Goal: Task Accomplishment & Management: Manage account settings

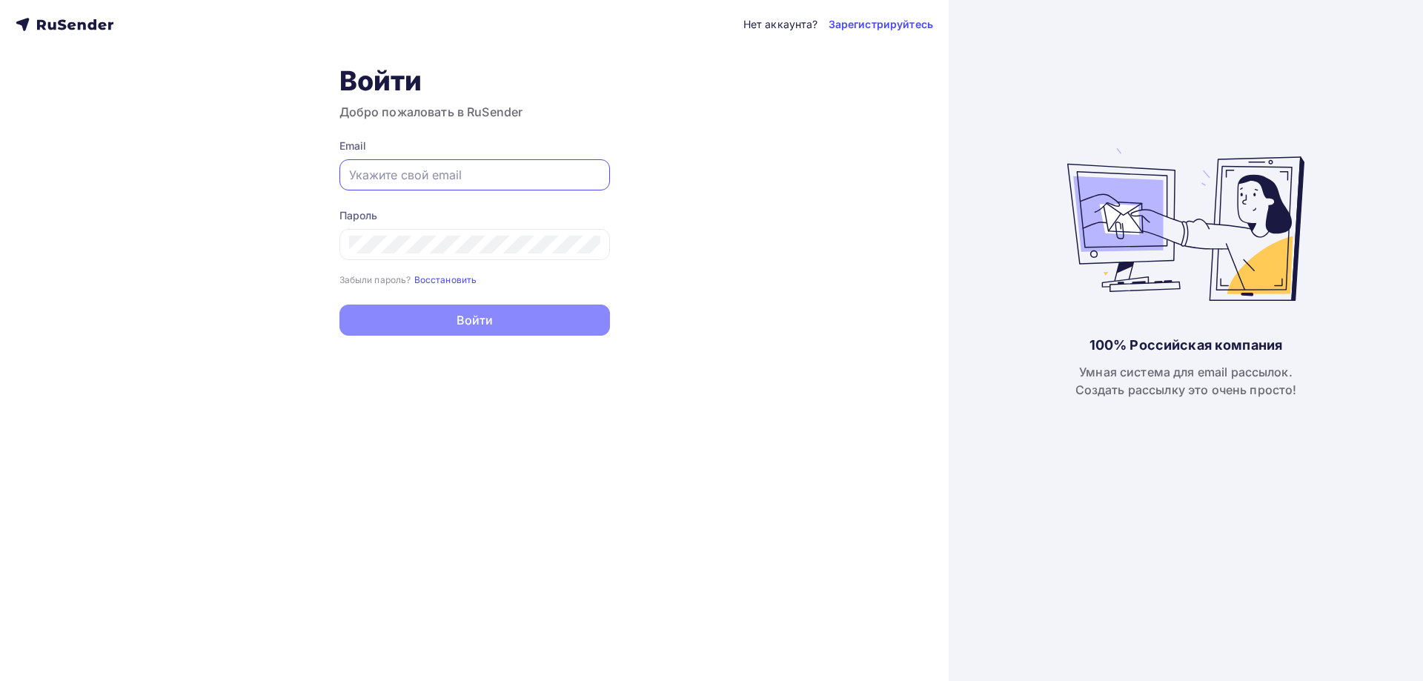
click at [403, 175] on input "text" at bounding box center [474, 175] width 251 height 18
click at [498, 261] on div "Пароль Забыли пароль? Восстановить Забыли пароль? Восстановить" at bounding box center [474, 247] width 271 height 79
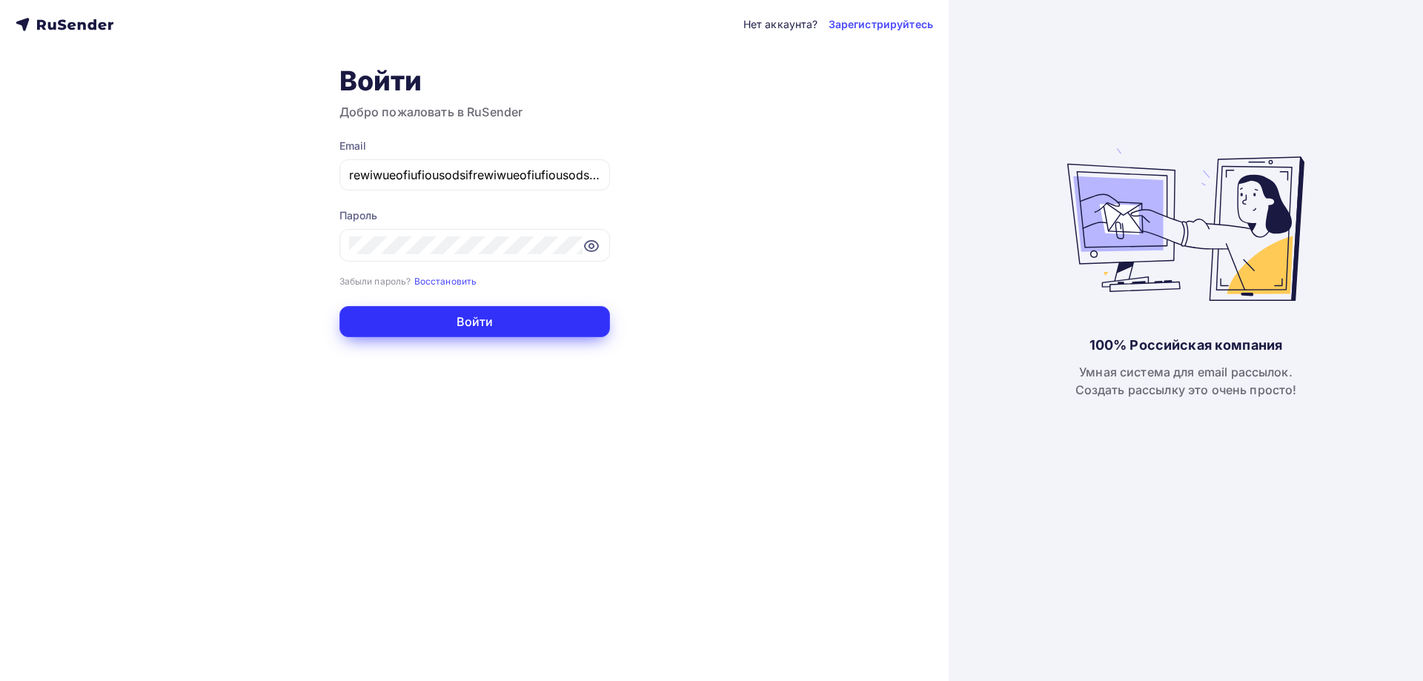
click at [417, 319] on button "Войти" at bounding box center [474, 321] width 271 height 31
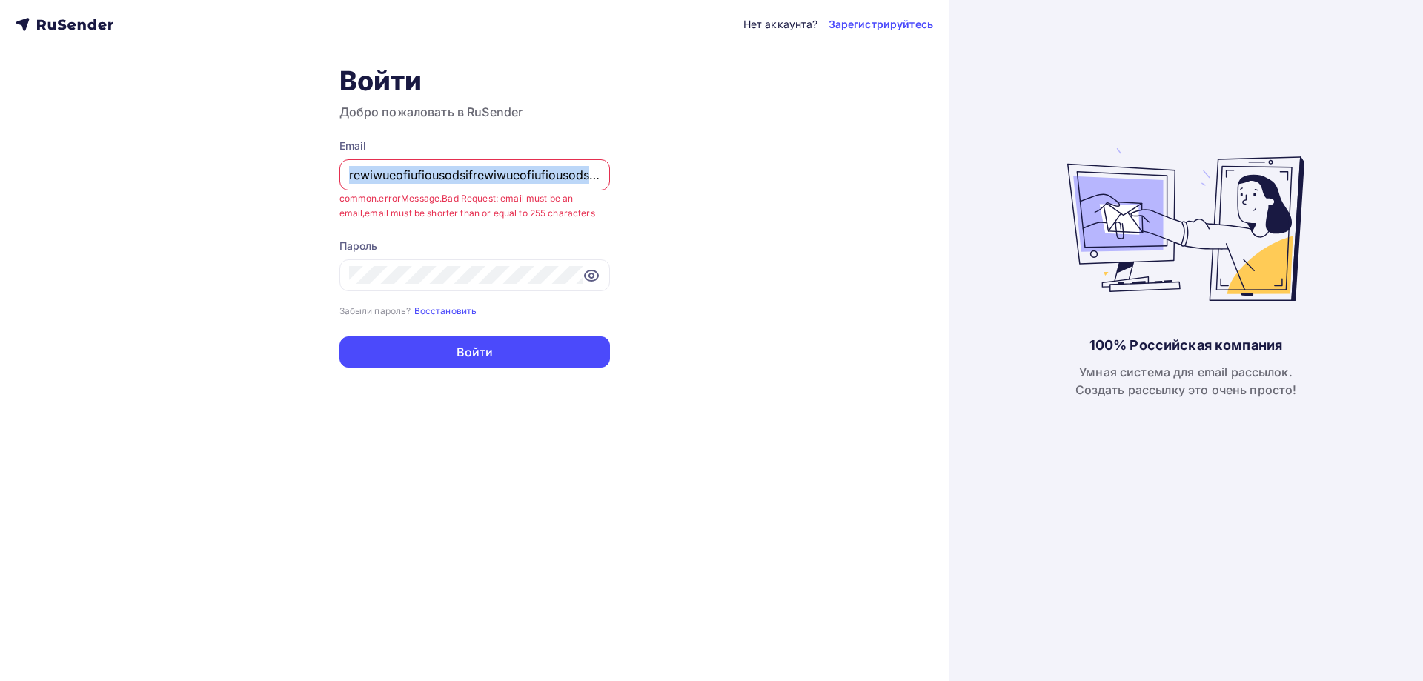
drag, startPoint x: 182, startPoint y: 182, endPoint x: 171, endPoint y: 185, distance: 10.6
click at [171, 185] on div "Нет аккаунта? Зарегистрируйтесь Войти Добро пожаловать в RuSender Email rewiwue…" at bounding box center [474, 340] width 949 height 681
click at [460, 165] on div "rewiwueofiufiousodsifrewiwueofiufiousodsifrewiwueofiufiousodsifrewiwueofiufious…" at bounding box center [474, 174] width 271 height 31
click at [485, 182] on input "rewiwueofiufiousodsifrewiwueofiufiousodsifrewiwueofiufiousodsifrewiwueofiufious…" at bounding box center [474, 175] width 251 height 18
drag, startPoint x: 489, startPoint y: 176, endPoint x: 129, endPoint y: 213, distance: 362.1
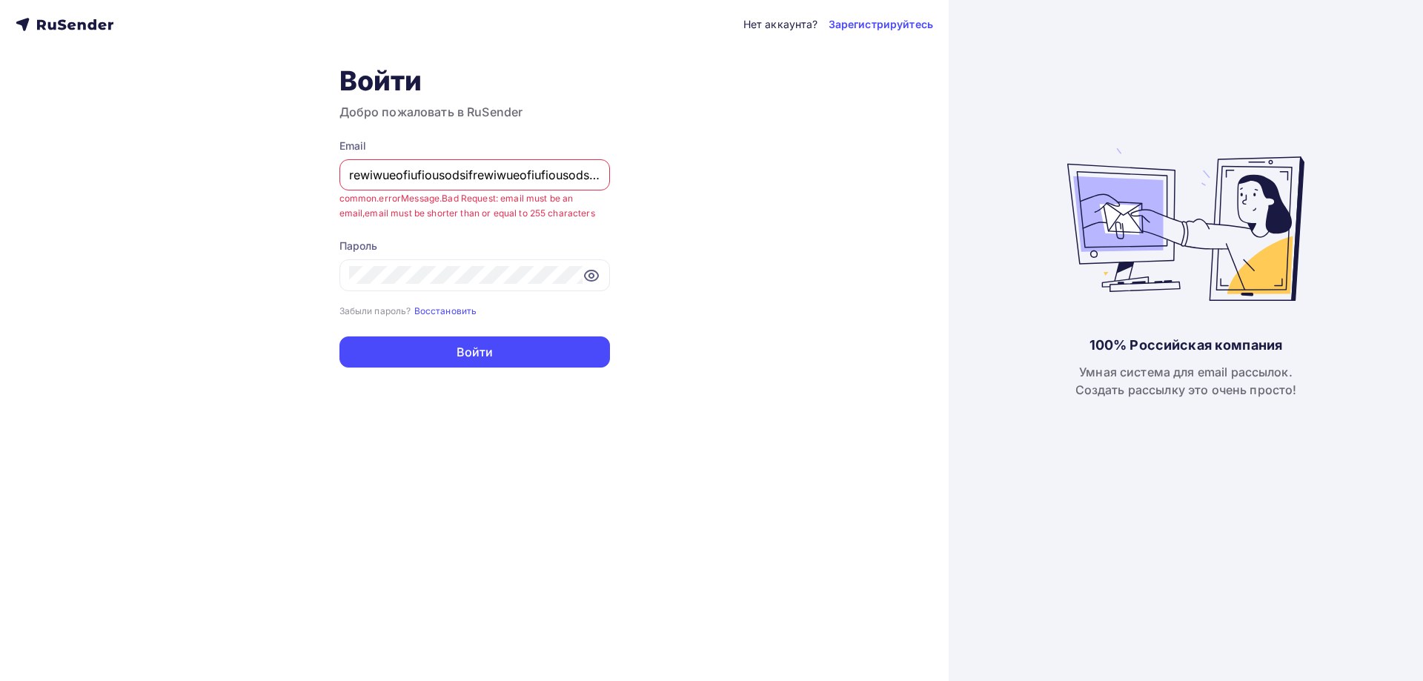
click at [129, 213] on div "Нет аккаунта? Зарегистрируйтесь Войти Добро пожаловать в RuSender Email rewiwue…" at bounding box center [474, 340] width 949 height 681
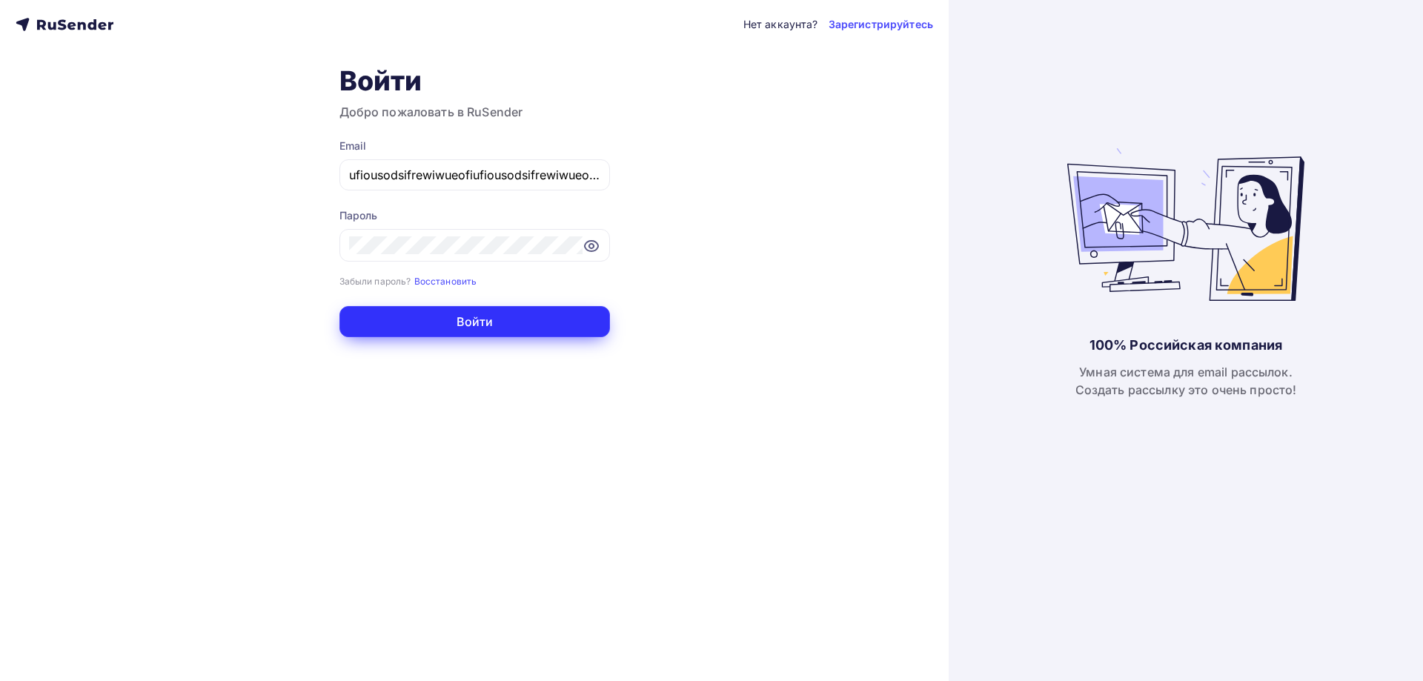
click at [466, 319] on button "Войти" at bounding box center [474, 321] width 271 height 31
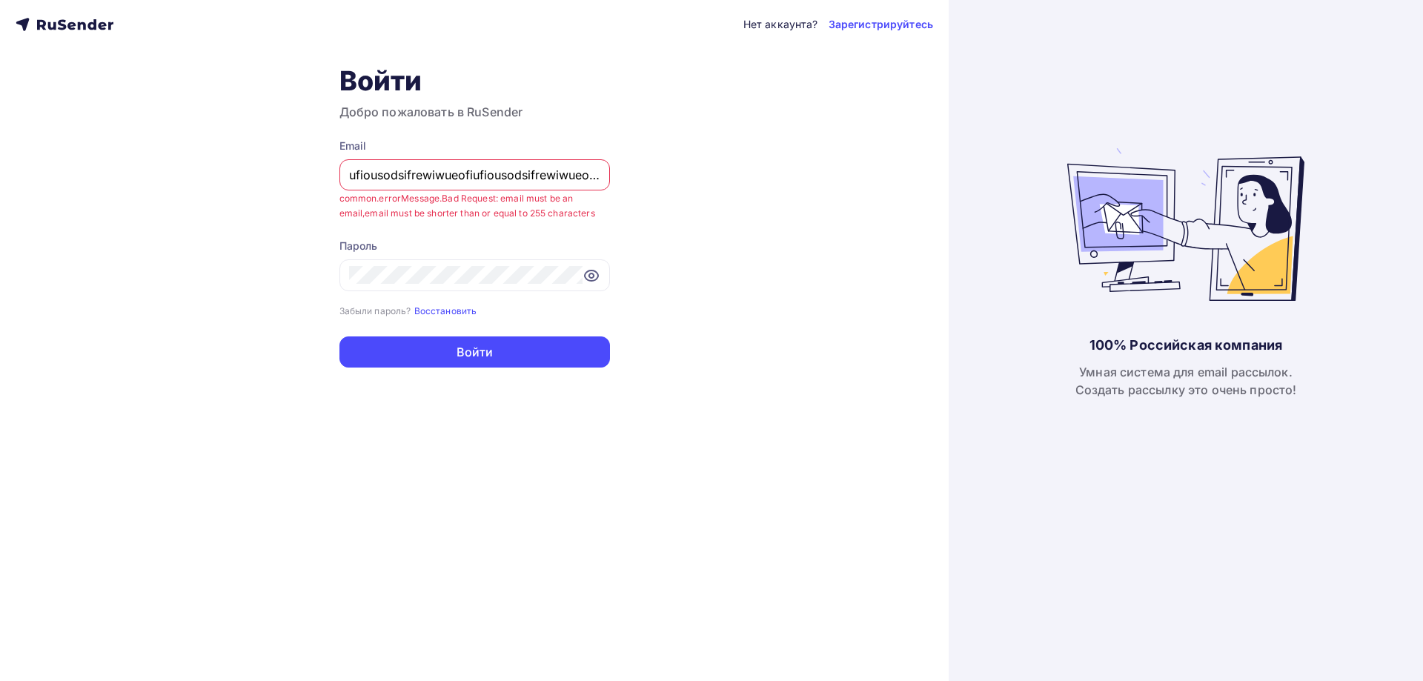
drag, startPoint x: 328, startPoint y: 199, endPoint x: 243, endPoint y: 213, distance: 86.4
click at [243, 213] on div "Нет аккаунта? Зарегистрируйтесь Войти Добро пожаловать в RuSender Email ufiouso…" at bounding box center [474, 340] width 949 height 681
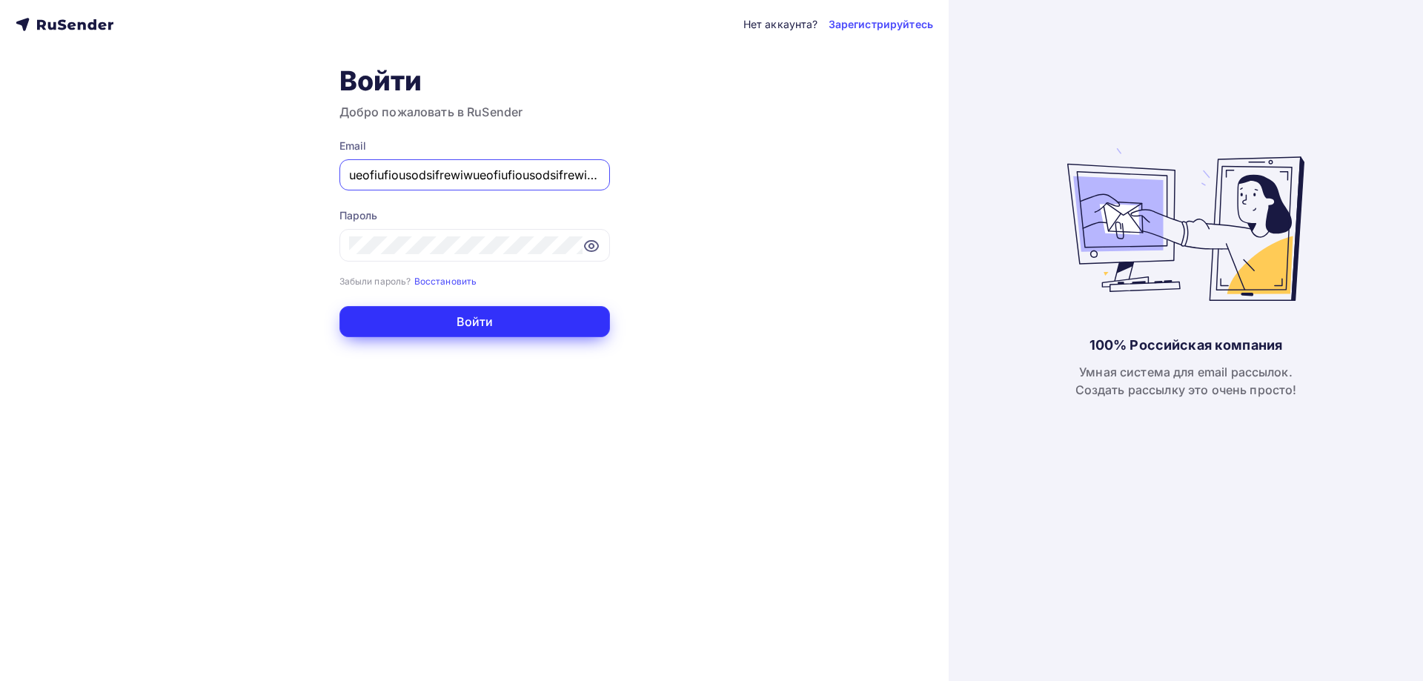
click at [508, 321] on button "Войти" at bounding box center [474, 321] width 271 height 31
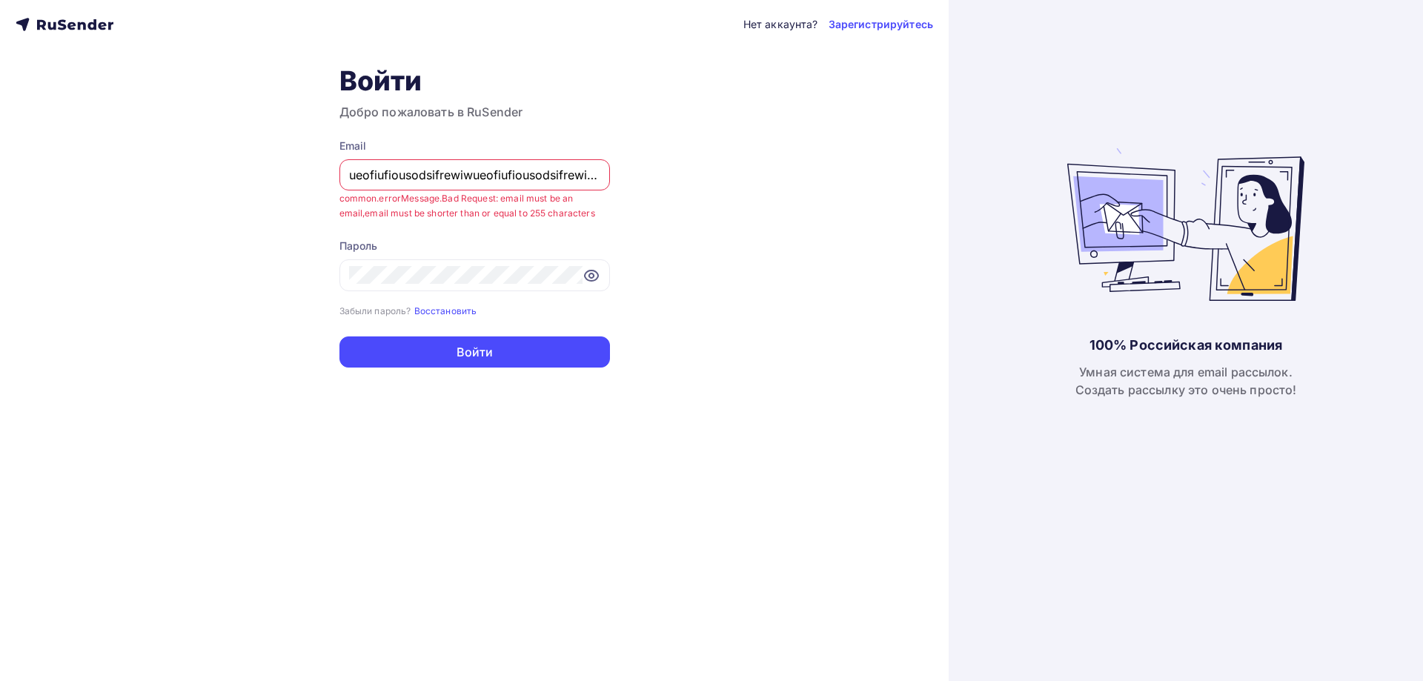
drag, startPoint x: 343, startPoint y: 188, endPoint x: 242, endPoint y: 202, distance: 101.7
click at [242, 202] on div "Нет аккаунта? Зарегистрируйтесь Войти Добро пожаловать в RuSender Email ueofiuf…" at bounding box center [474, 340] width 949 height 681
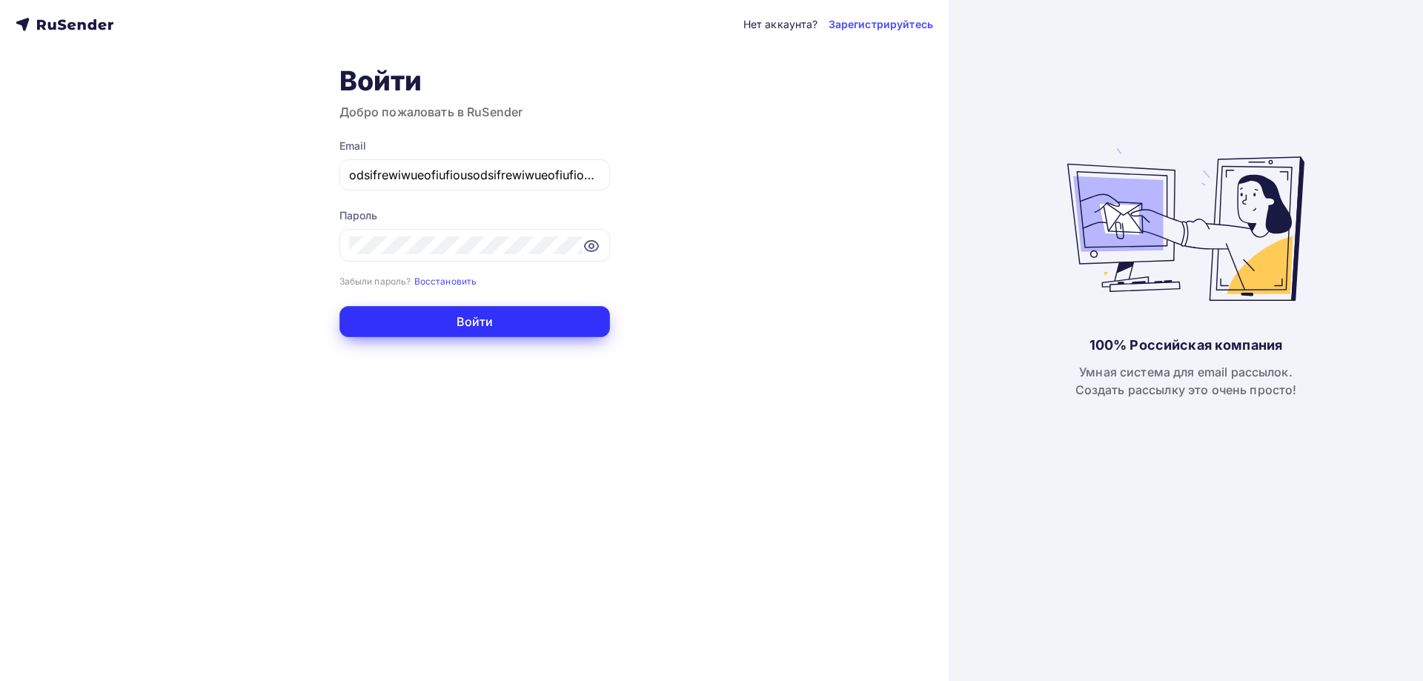
click at [477, 333] on button "Войти" at bounding box center [474, 321] width 271 height 31
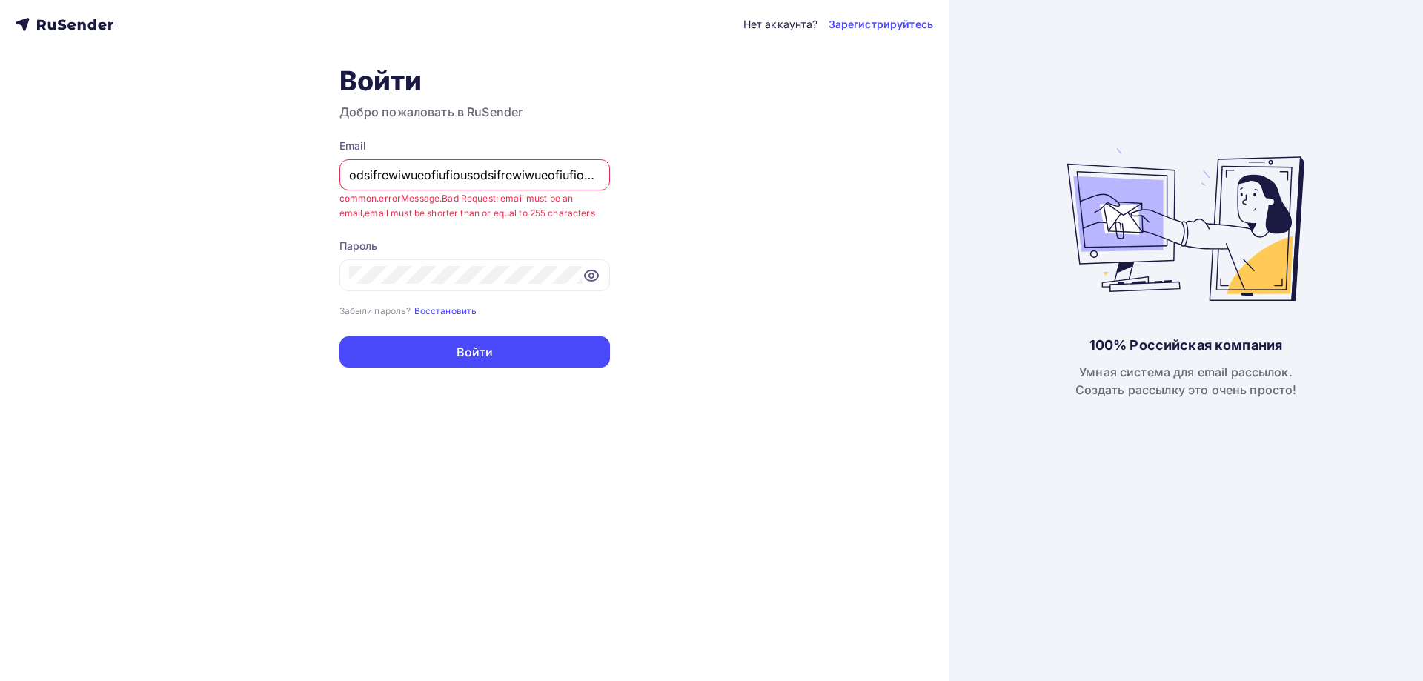
drag, startPoint x: 516, startPoint y: 178, endPoint x: 170, endPoint y: 213, distance: 347.1
click at [170, 213] on div "Нет аккаунта? Зарегистрируйтесь Войти Добро пожаловать в RuSender Email odsifre…" at bounding box center [474, 340] width 949 height 681
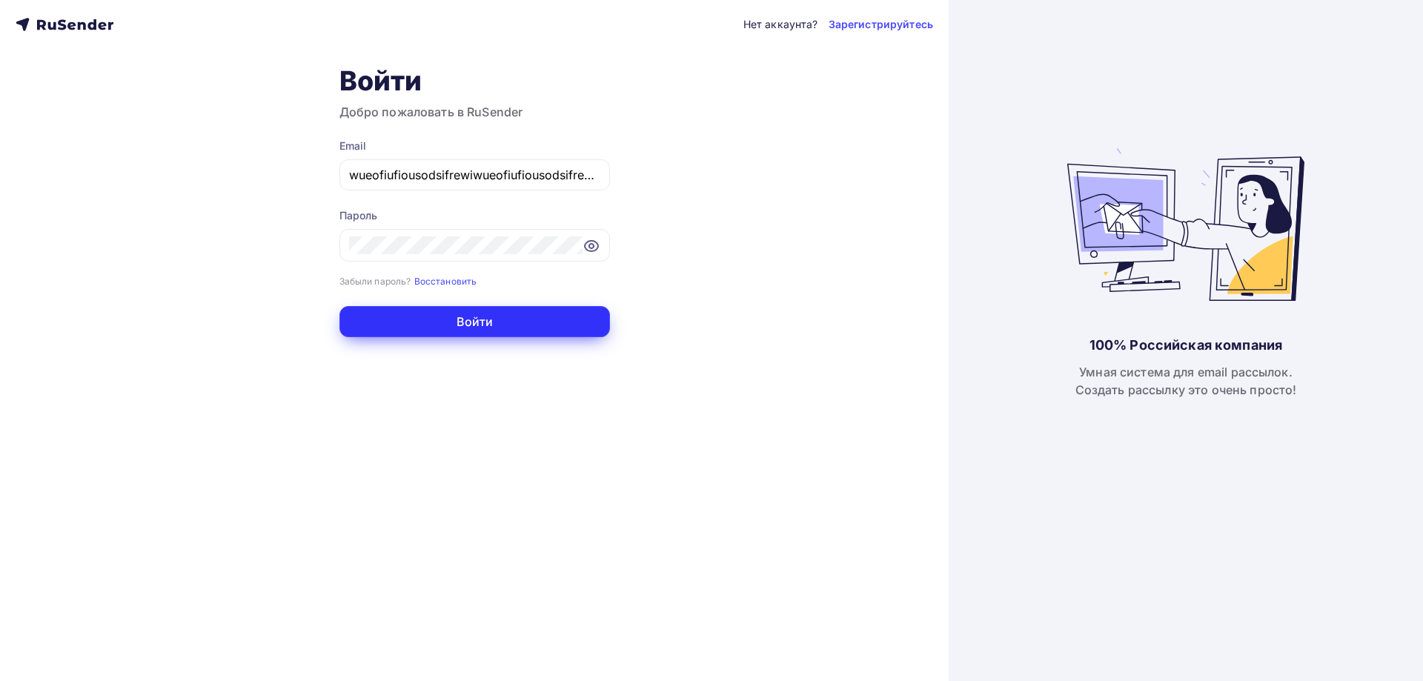
click at [490, 333] on button "Войти" at bounding box center [474, 321] width 271 height 31
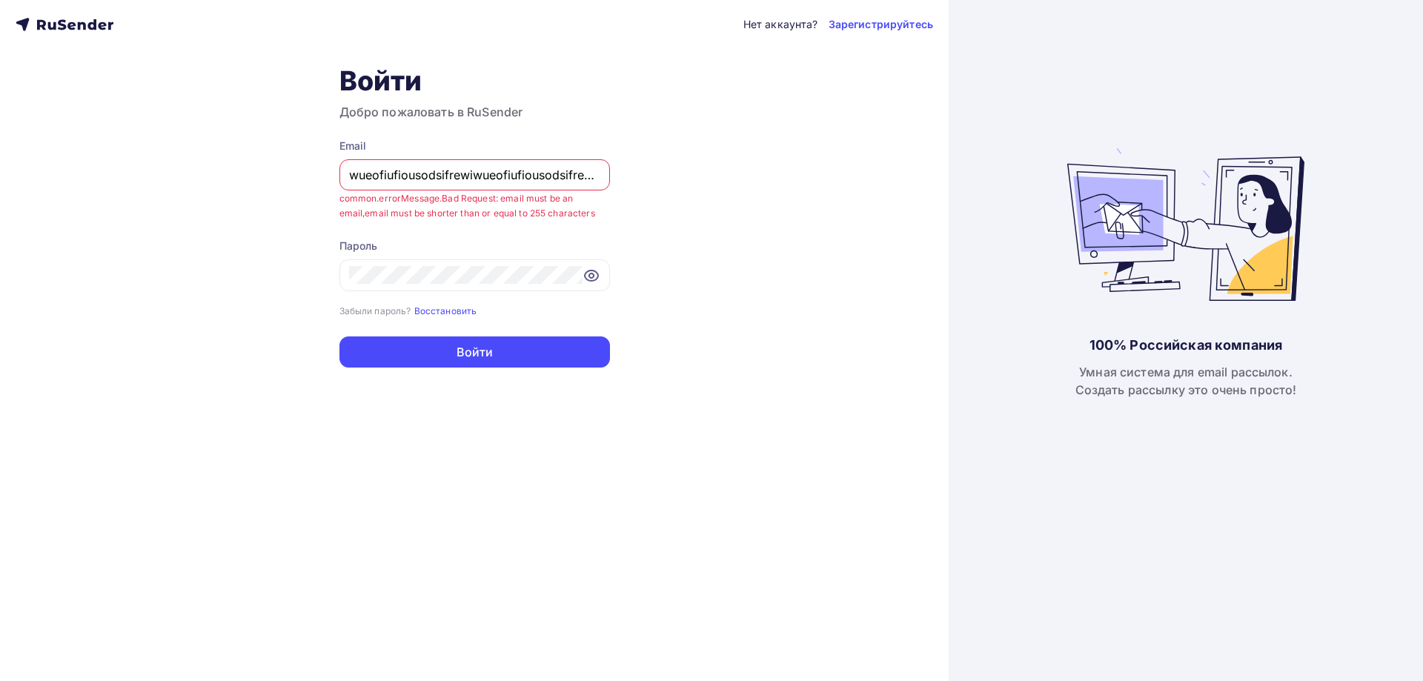
drag, startPoint x: 396, startPoint y: 174, endPoint x: 133, endPoint y: 213, distance: 265.2
click at [133, 212] on div "Нет аккаунта? Зарегистрируйтесь Войти Добро пожаловать в RuSender Email wueofiu…" at bounding box center [474, 340] width 949 height 681
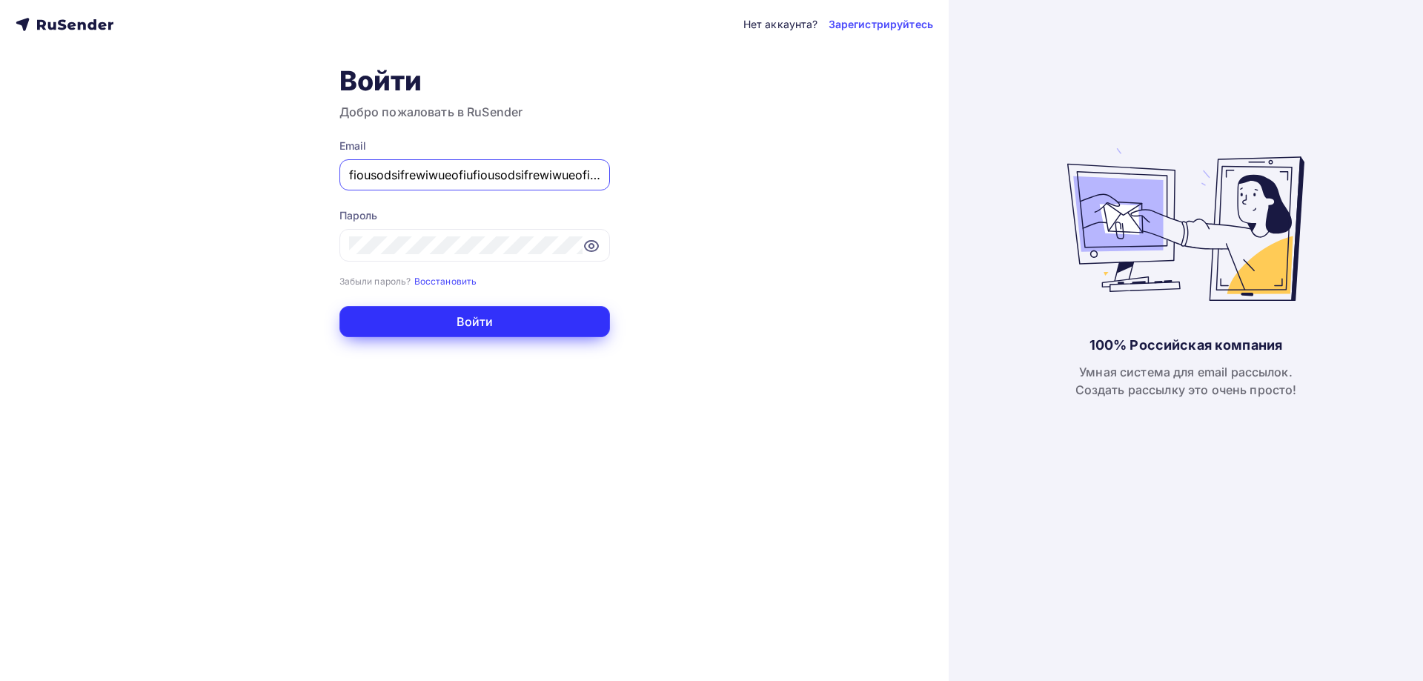
click at [451, 334] on button "Войти" at bounding box center [474, 321] width 271 height 31
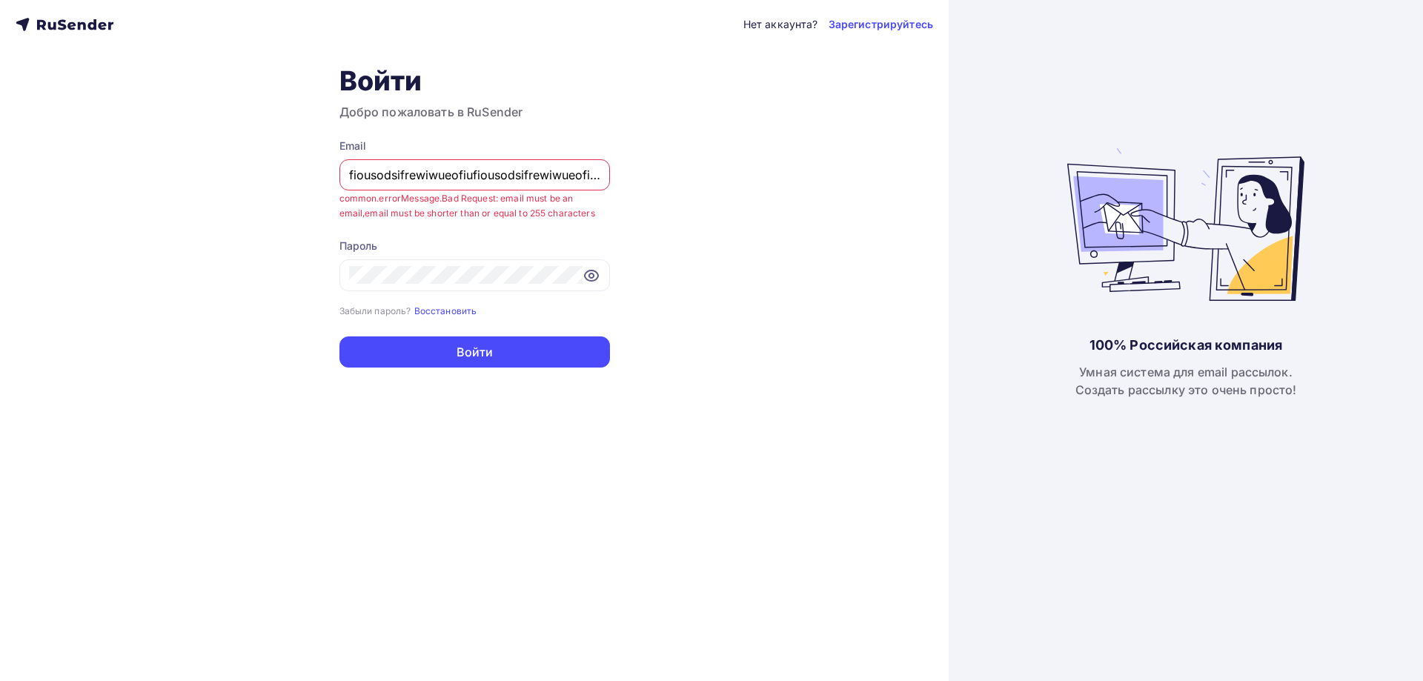
drag, startPoint x: 545, startPoint y: 182, endPoint x: 225, endPoint y: 263, distance: 330.4
click at [138, 227] on div "Нет аккаунта? Зарегистрируйтесь Войти Добро пожаловать в RuSender Email fiousod…" at bounding box center [474, 340] width 949 height 681
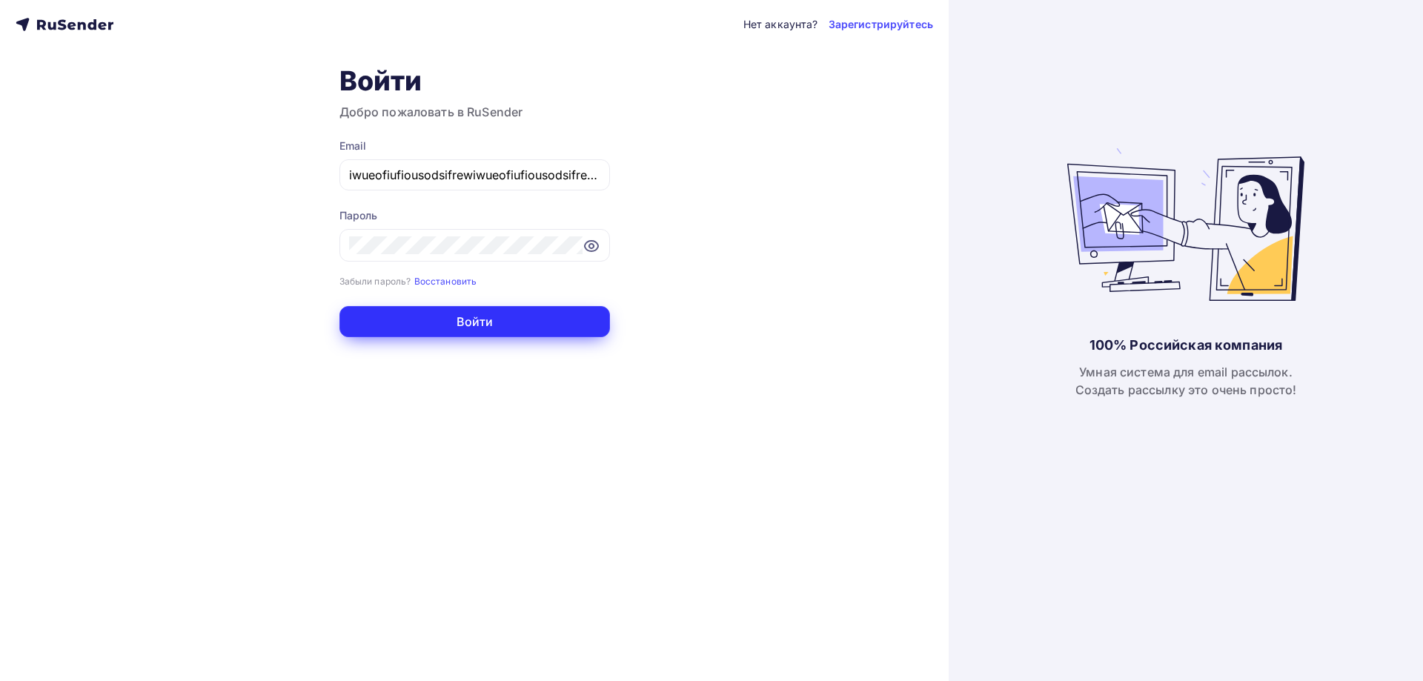
click at [499, 318] on button "Войти" at bounding box center [474, 321] width 271 height 31
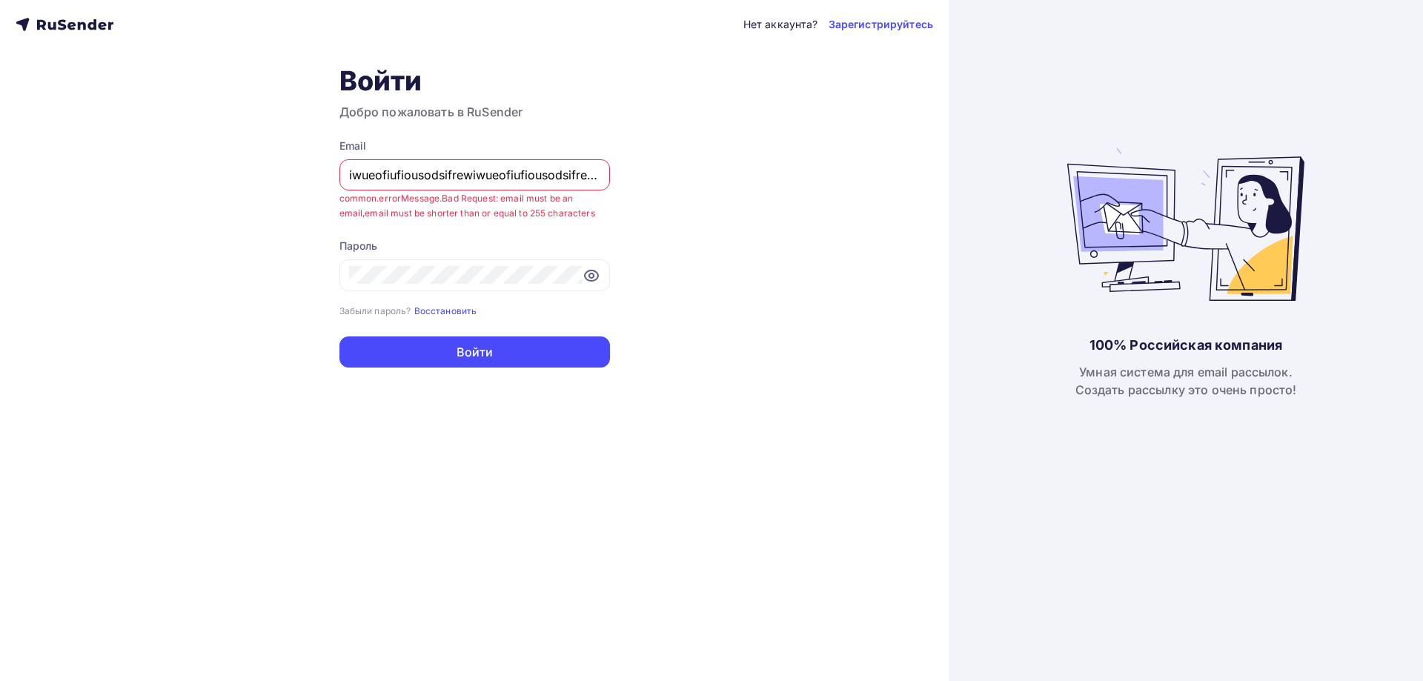
drag, startPoint x: 156, startPoint y: 226, endPoint x: 125, endPoint y: 233, distance: 32.6
click at [125, 233] on div "Нет аккаунта? Зарегистрируйтесь Войти Добро пожаловать в RuSender Email iwueofi…" at bounding box center [474, 340] width 949 height 681
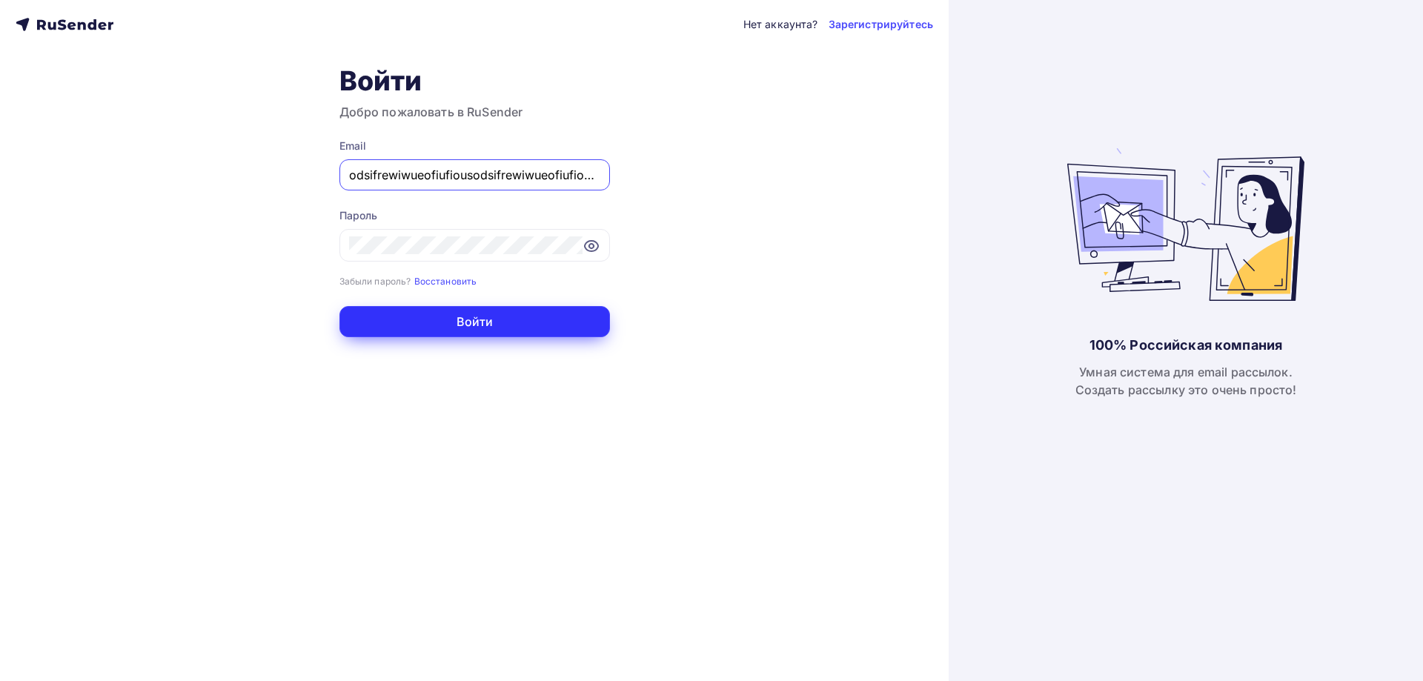
click at [472, 336] on button "Войти" at bounding box center [474, 321] width 271 height 31
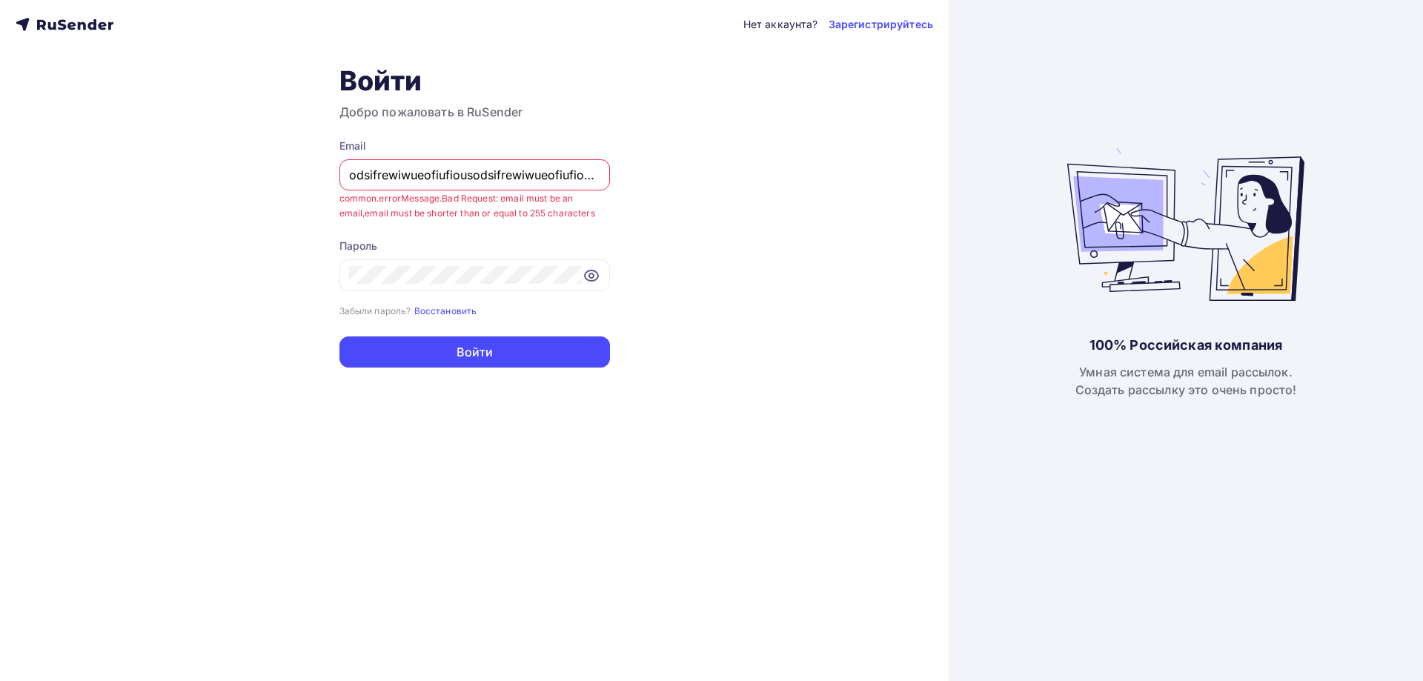
drag, startPoint x: 538, startPoint y: 174, endPoint x: 87, endPoint y: 249, distance: 457.5
click at [53, 231] on div "Нет аккаунта? Зарегистрируйтесь Войти Добро пожаловать в RuSender Email odsifre…" at bounding box center [474, 340] width 949 height 681
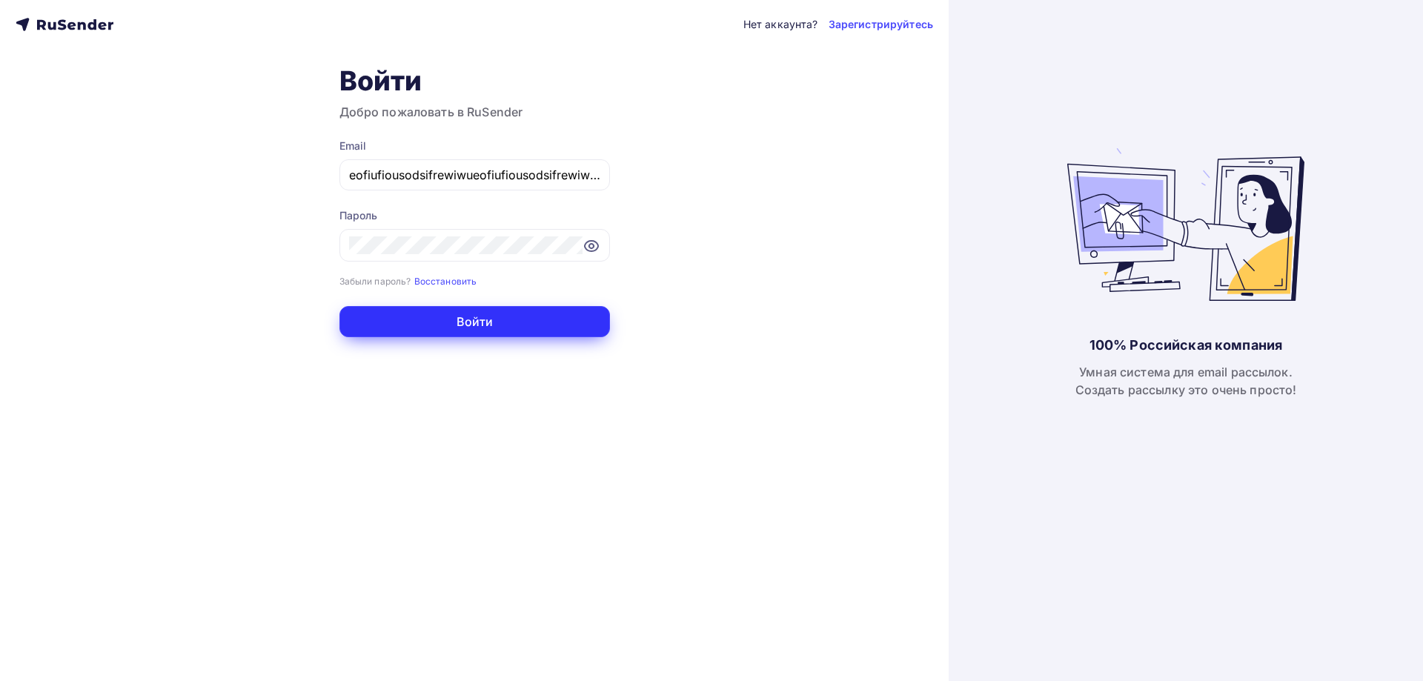
click at [428, 328] on button "Войти" at bounding box center [474, 321] width 271 height 31
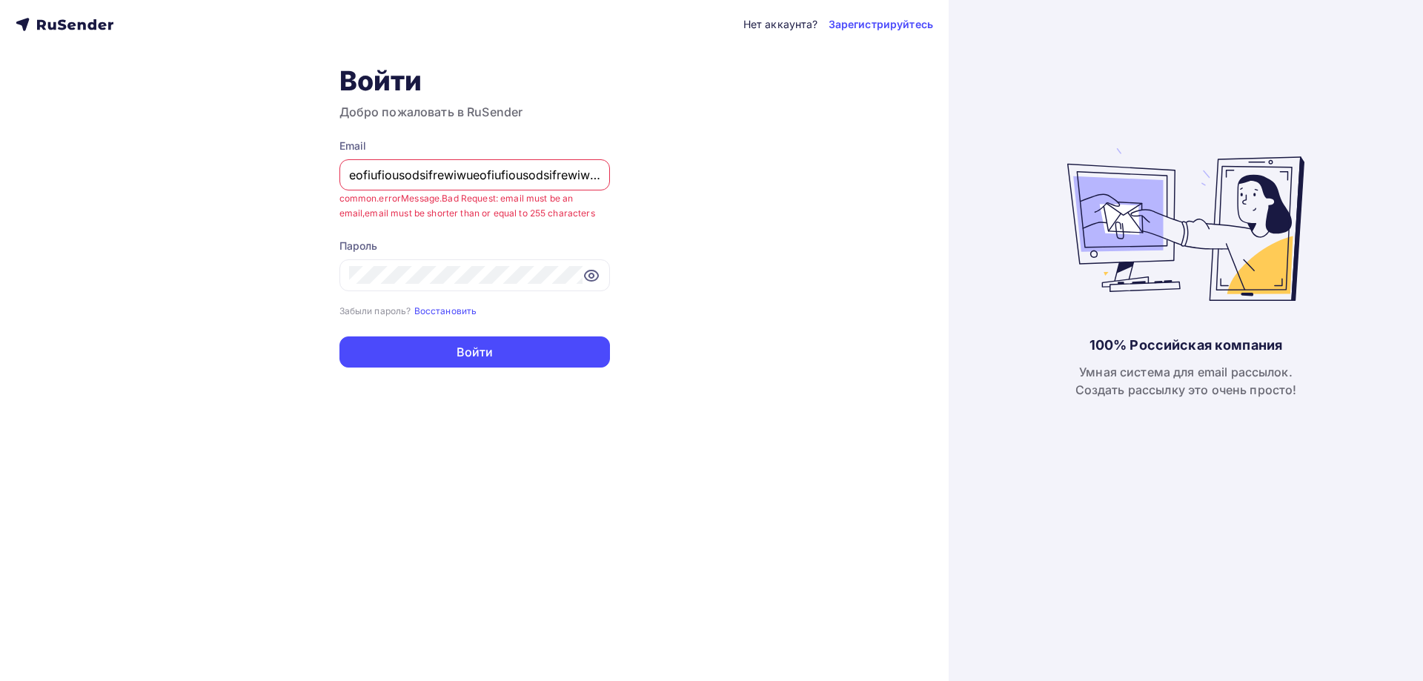
click at [495, 189] on div "eofiufiousodsifrewiwueofiufiousodsifrewiwueofiufiousodsifrewiwueofiufiousodsifr…" at bounding box center [474, 174] width 271 height 31
click at [494, 176] on input "eofiufiousodsifrewiwueofiufiousodsifrewiwueofiufiousodsifrewiwueofiufiousodsifr…" at bounding box center [474, 175] width 251 height 18
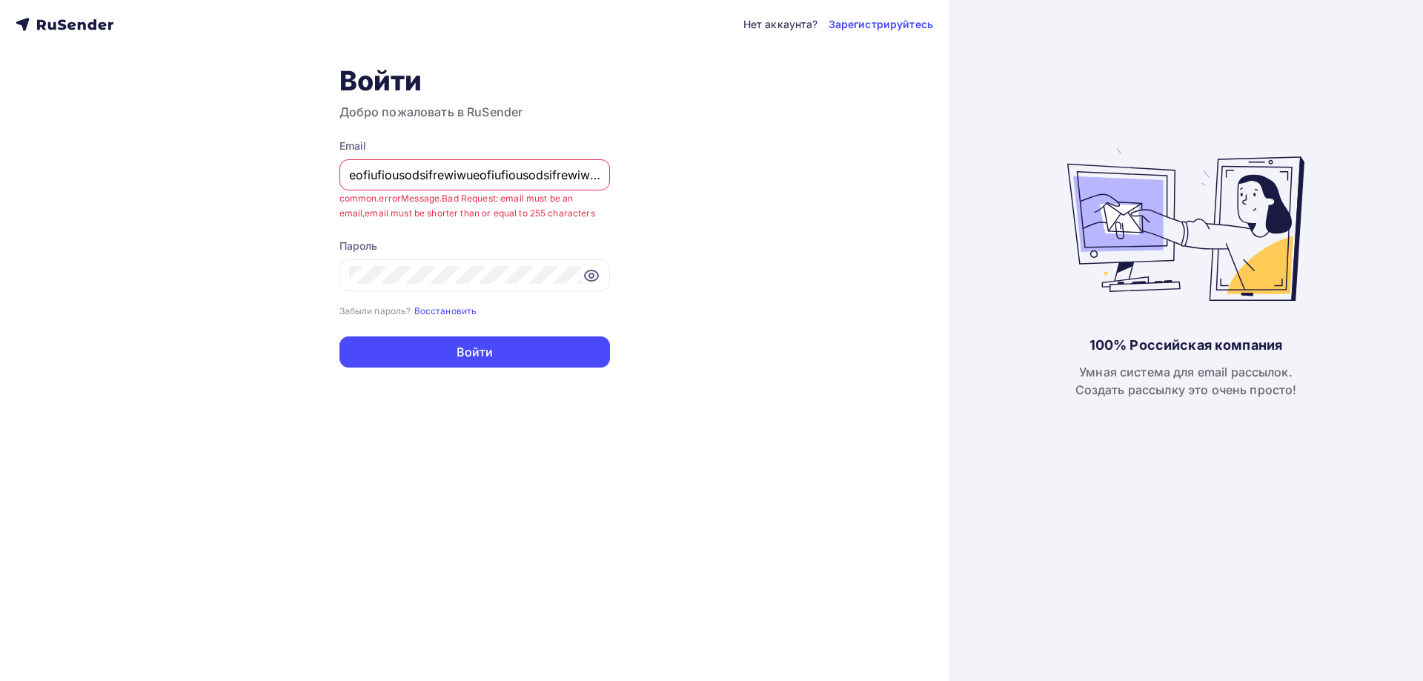
paste input "dfsdsdfsdfsdfsifrewiw"
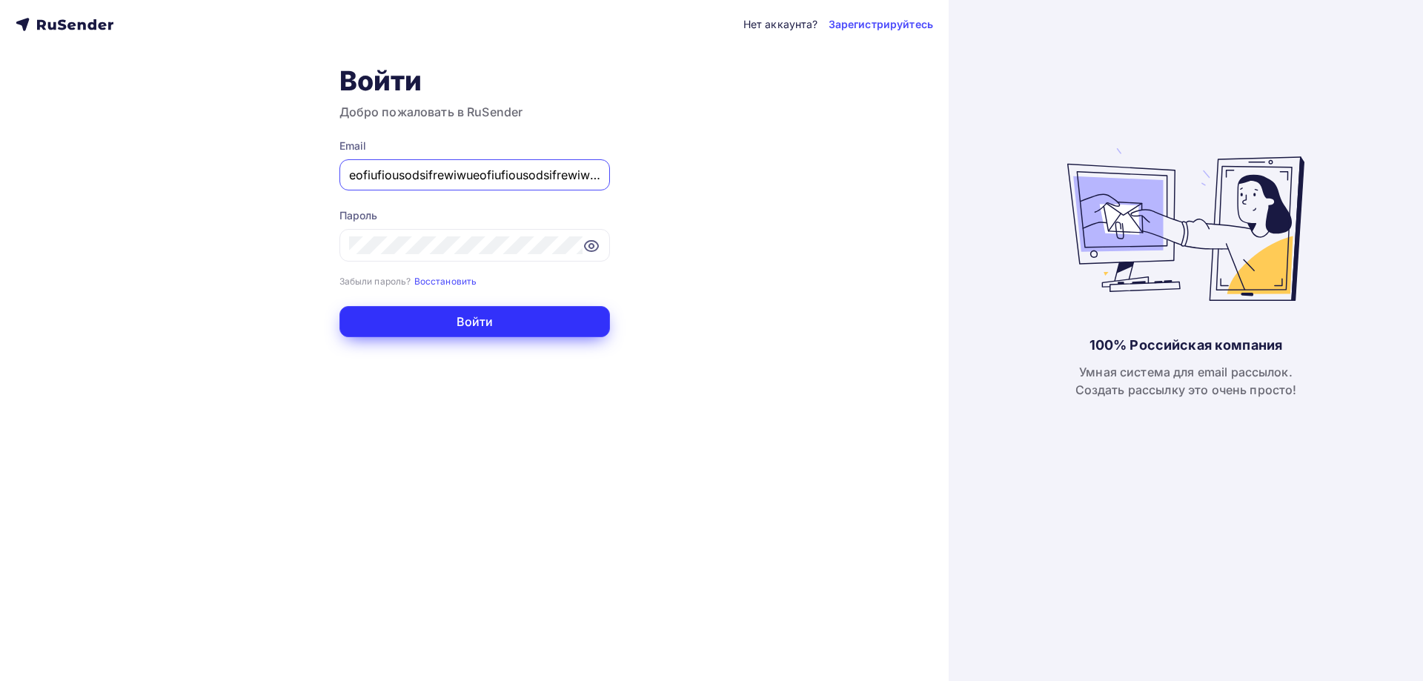
click at [458, 322] on button "Войти" at bounding box center [474, 321] width 271 height 31
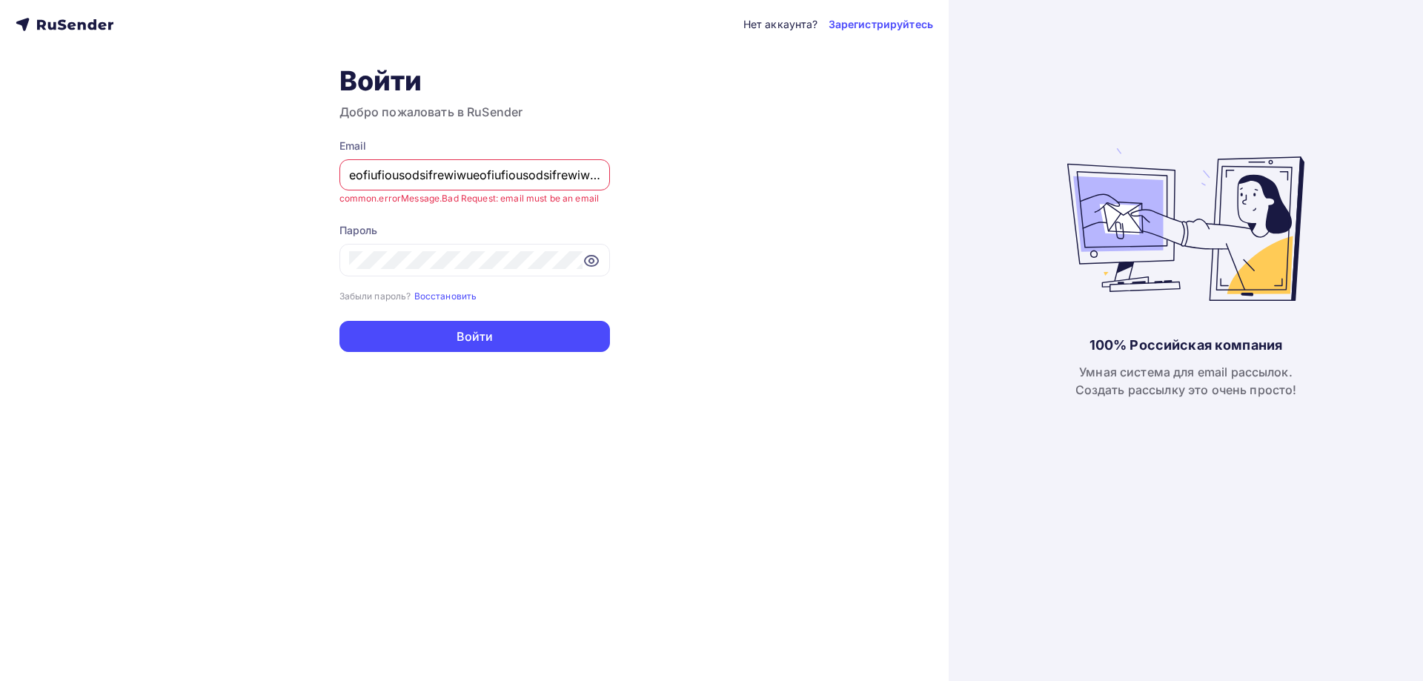
click at [453, 173] on input "eofiufiousodsifrewiwueofiufiousodsifrewiwueofiufiousoddfsdsdfsdfsdfsifrewiwdsif…" at bounding box center [474, 175] width 251 height 18
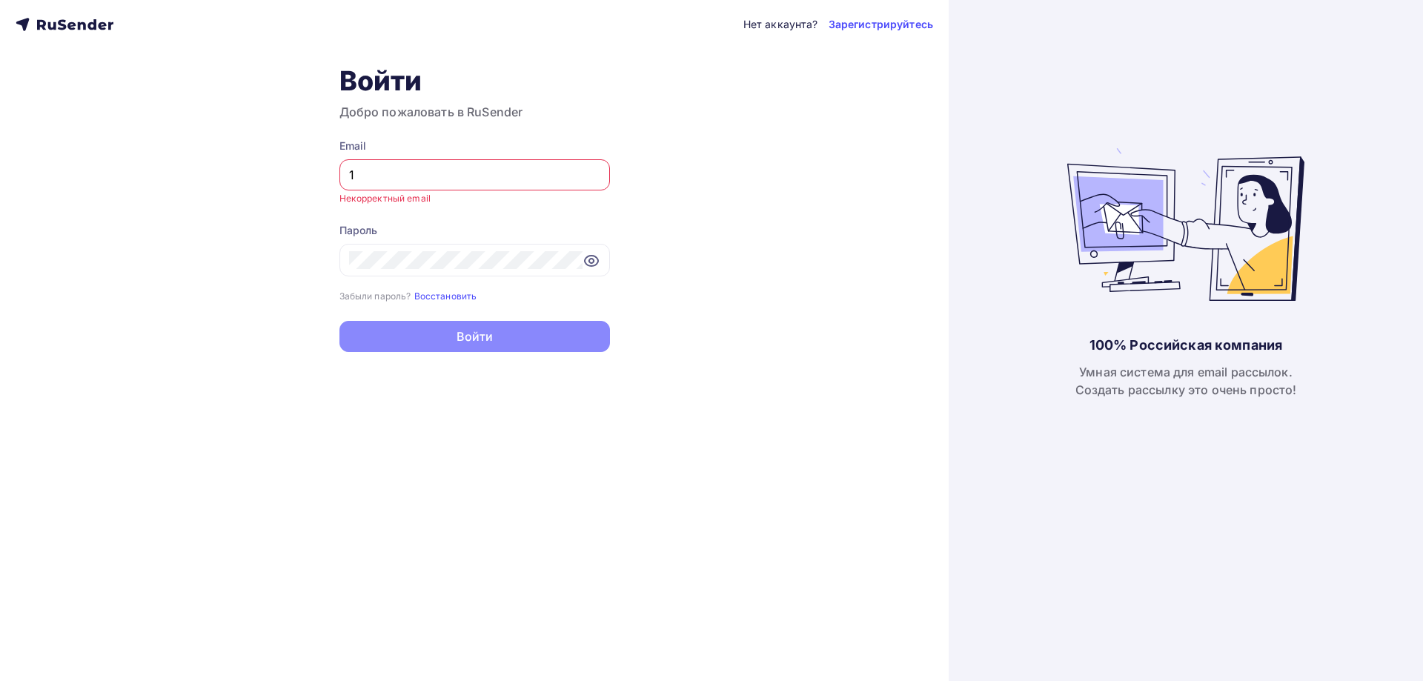
type input "[EMAIL_ADDRESS][DOMAIN_NAME]"
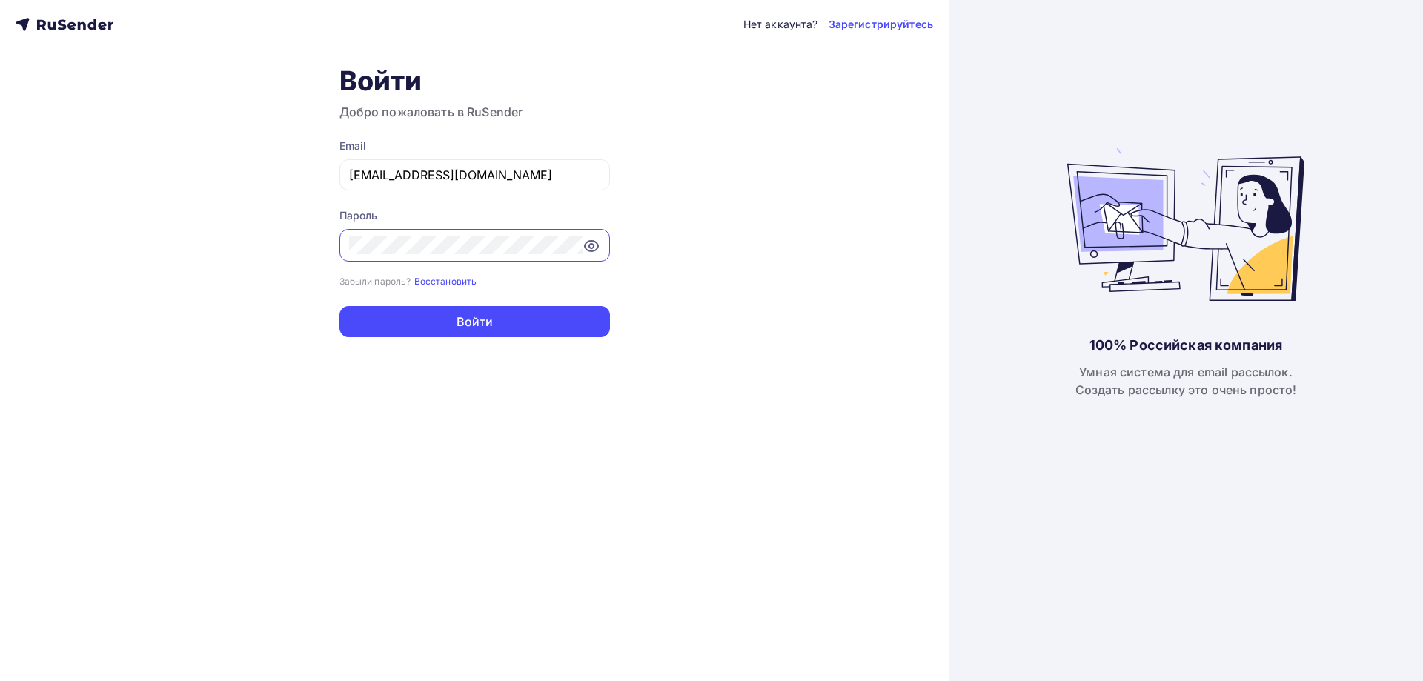
click at [6, 278] on div "Нет аккаунта? Зарегистрируйтесь Войти Добро пожаловать в RuSender Email [EMAIL_…" at bounding box center [474, 340] width 949 height 681
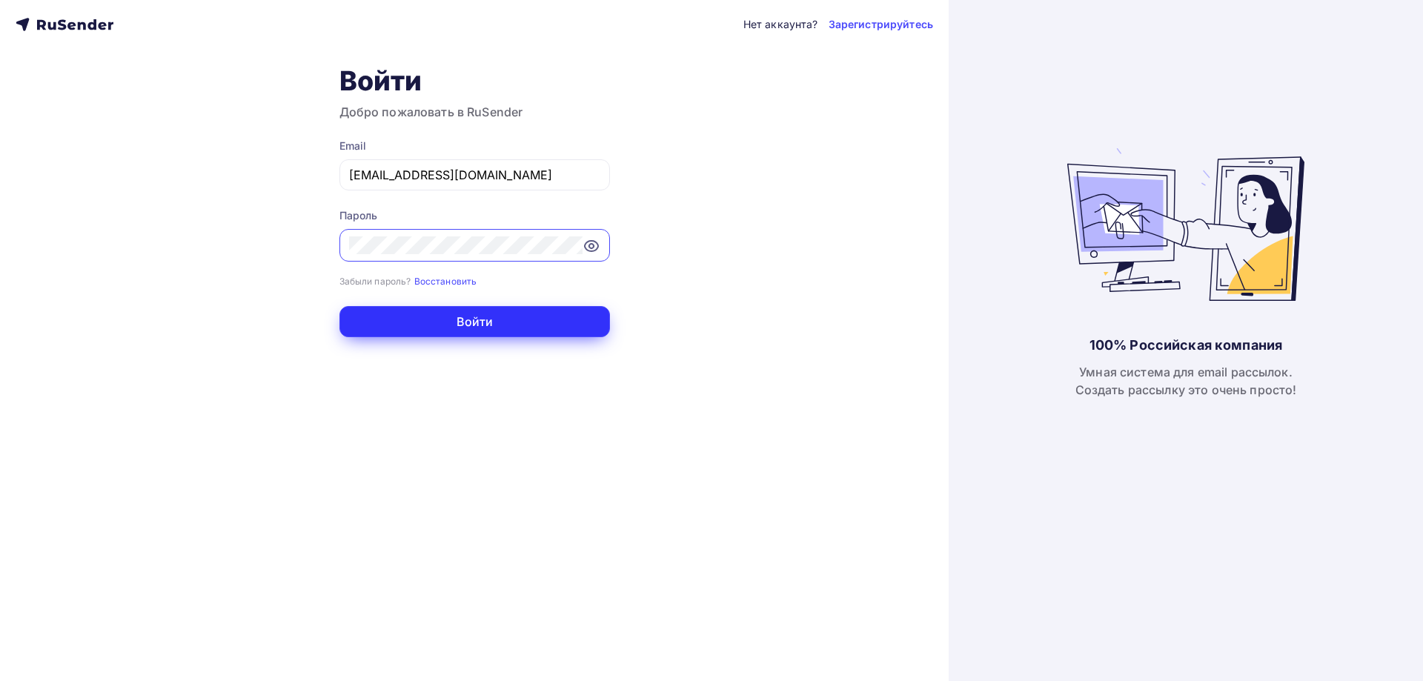
click at [492, 326] on button "Войти" at bounding box center [474, 321] width 271 height 31
